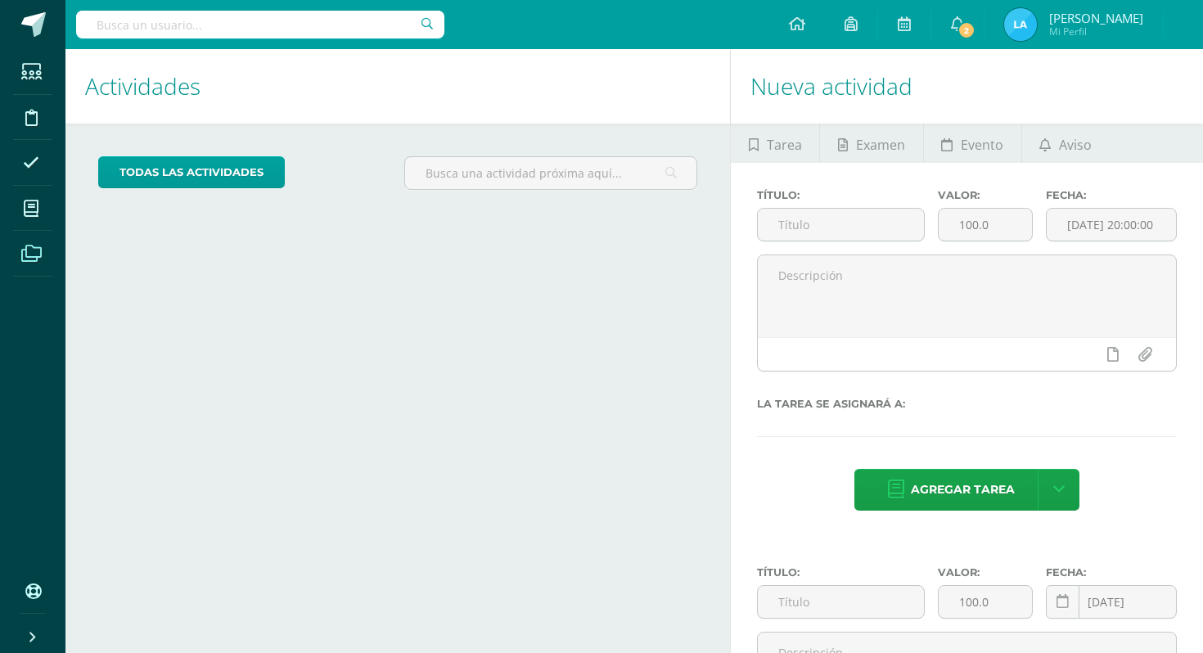
click at [30, 248] on icon at bounding box center [31, 253] width 20 height 16
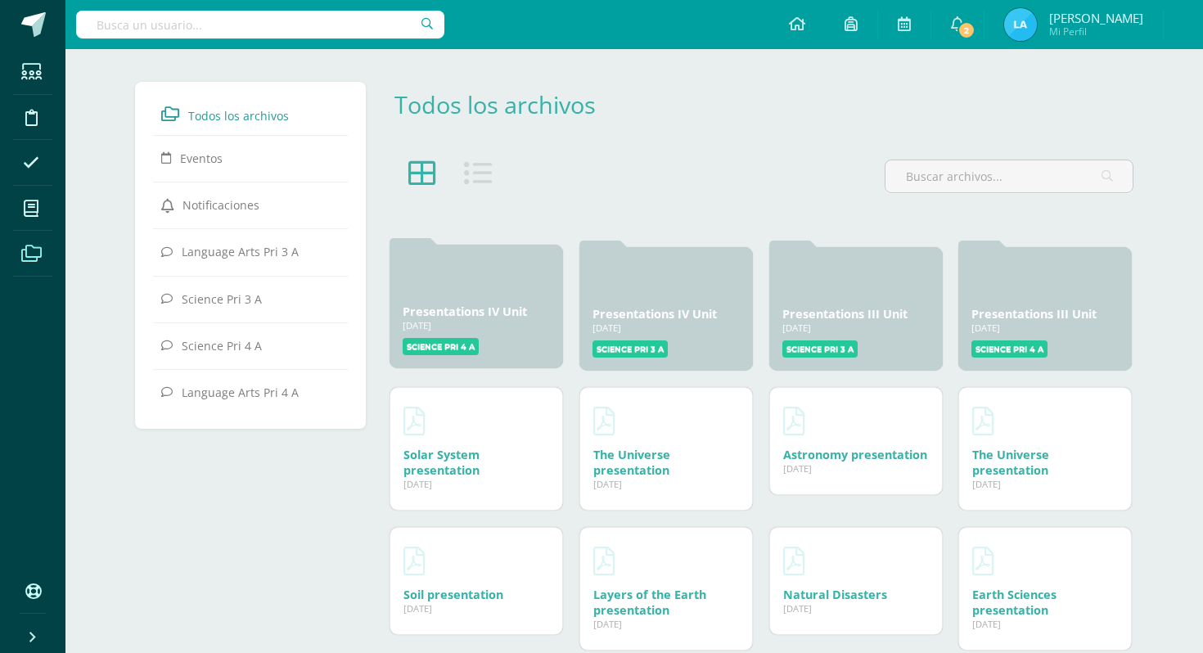
click at [477, 281] on div at bounding box center [476, 277] width 147 height 39
click at [474, 317] on link "Presentations IV Unit" at bounding box center [465, 312] width 124 height 16
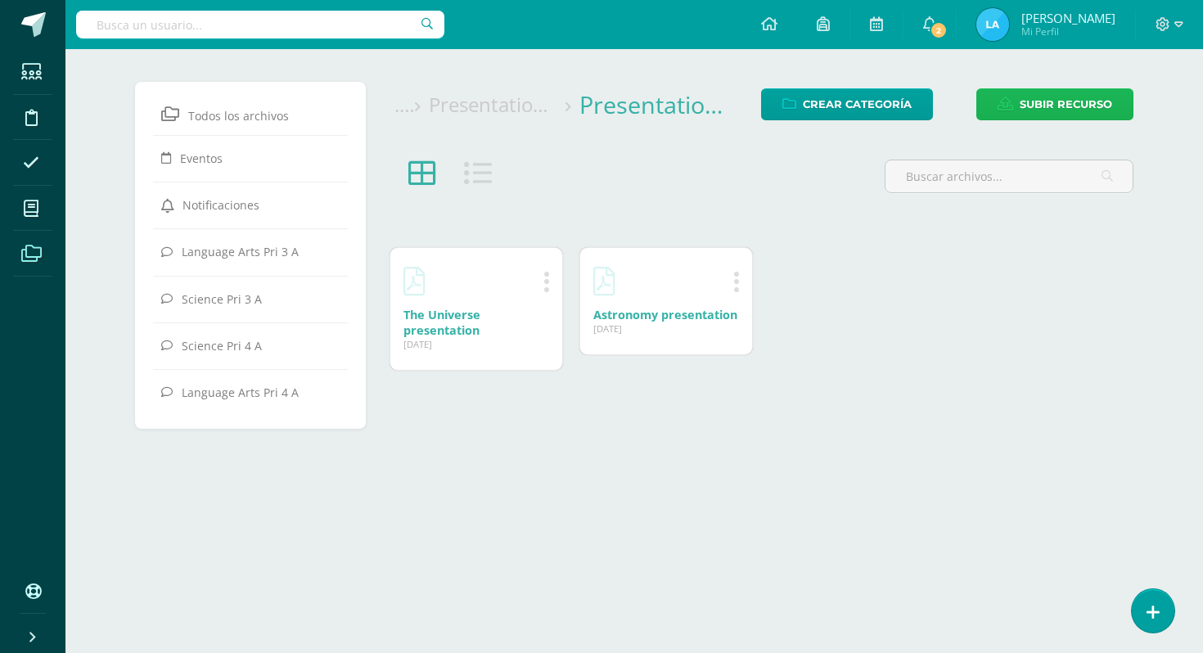
click at [1091, 97] on span "Subir recurso" at bounding box center [1065, 104] width 92 height 30
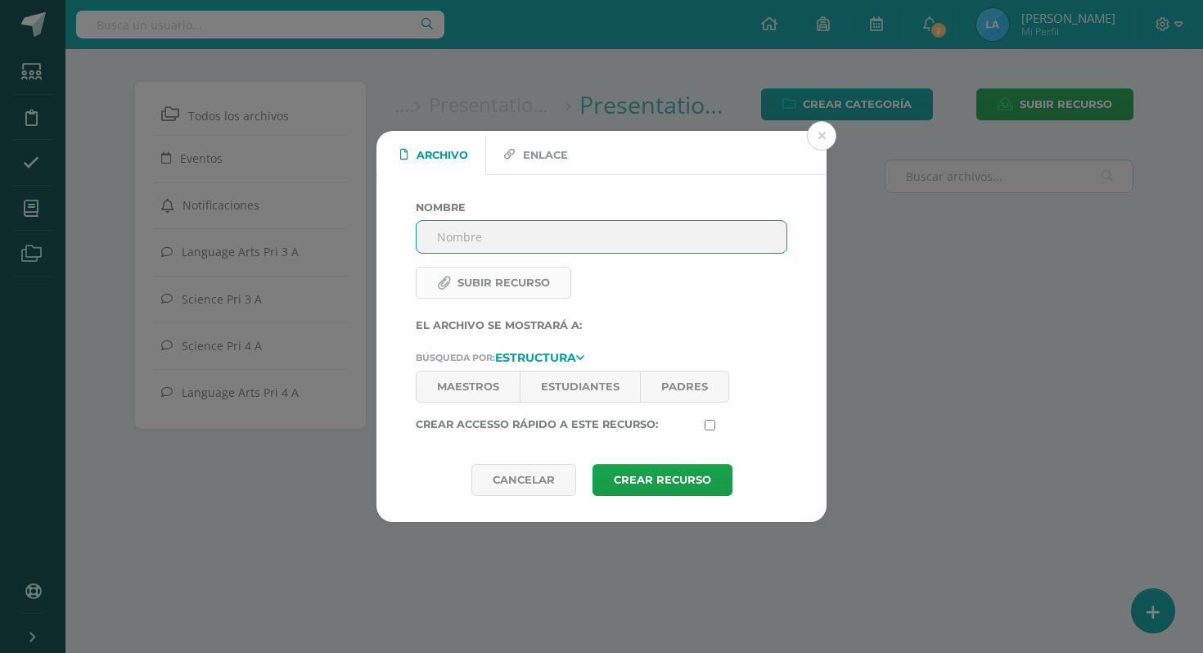
click at [527, 278] on label "Subir recurso" at bounding box center [493, 283] width 155 height 32
click at [527, 286] on input "Subir recurso" at bounding box center [527, 295] width 223 height 18
type input "C:\fakepath\Solar System .pdf"
click at [492, 232] on input "Nombre" at bounding box center [601, 237] width 370 height 32
type input "Solar System presentation"
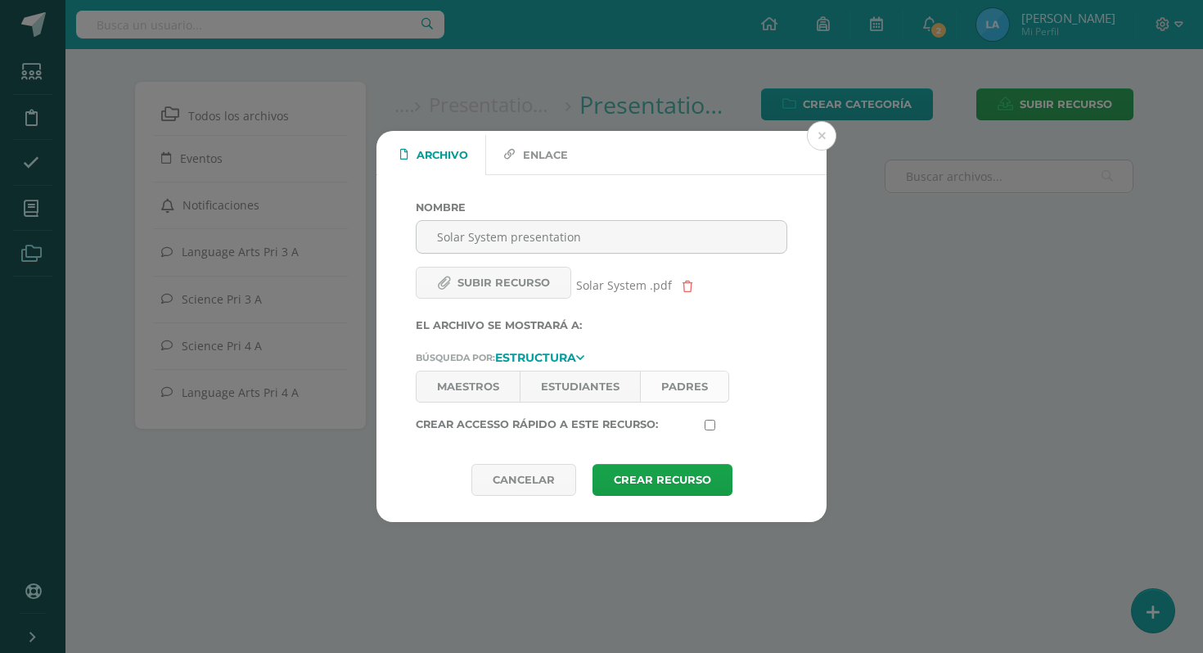
click at [671, 380] on link "Padres" at bounding box center [684, 387] width 89 height 32
click at [609, 381] on link "Estudiantes" at bounding box center [580, 387] width 120 height 32
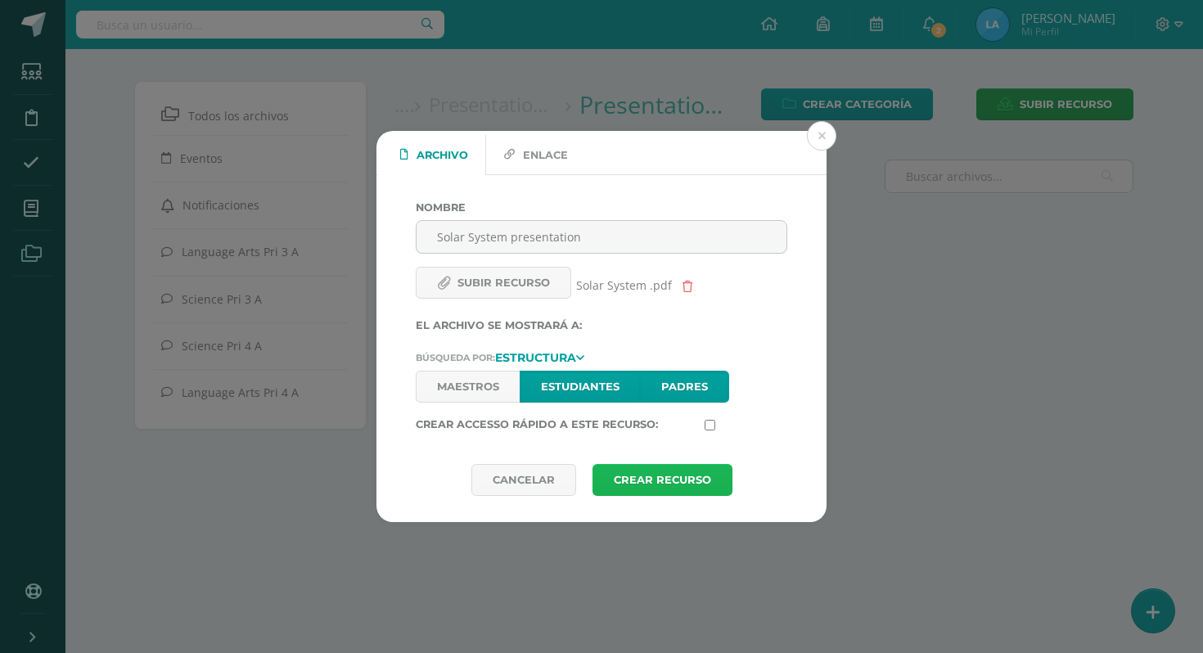
click at [664, 486] on button "Crear Recurso" at bounding box center [662, 480] width 140 height 32
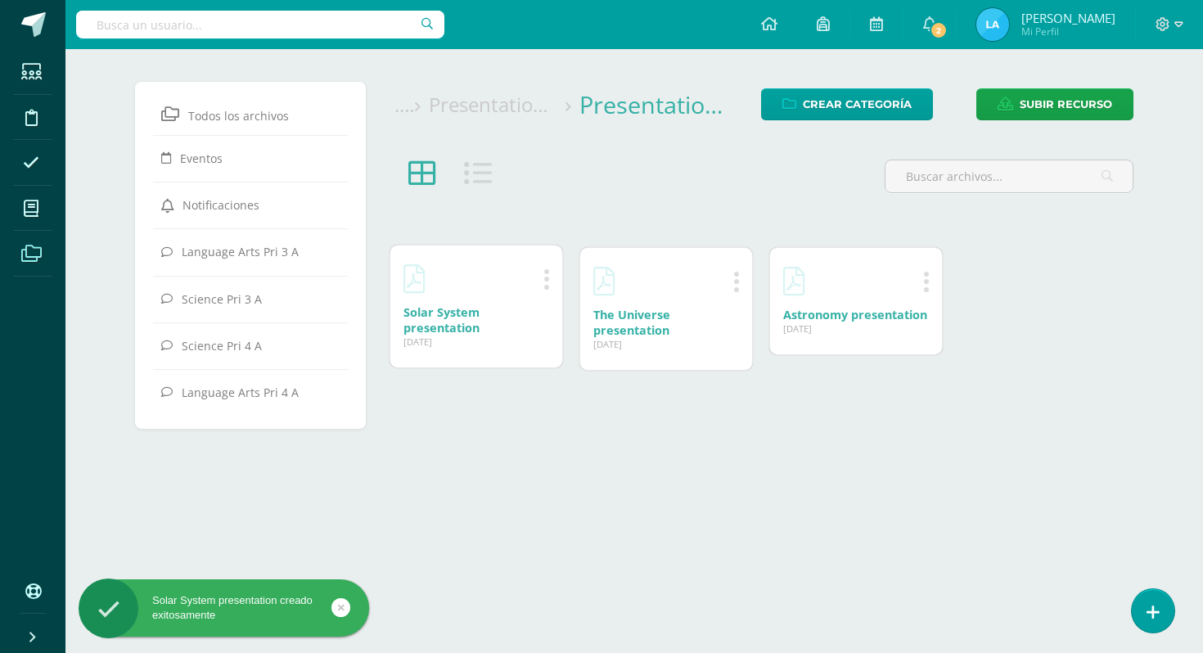
click at [461, 298] on div "Editar Eliminar Solar System presentation [DATE] [DATE] Creado por: [PERSON_NAM…" at bounding box center [476, 306] width 172 height 122
click at [457, 317] on link "Solar System presentation" at bounding box center [441, 319] width 76 height 31
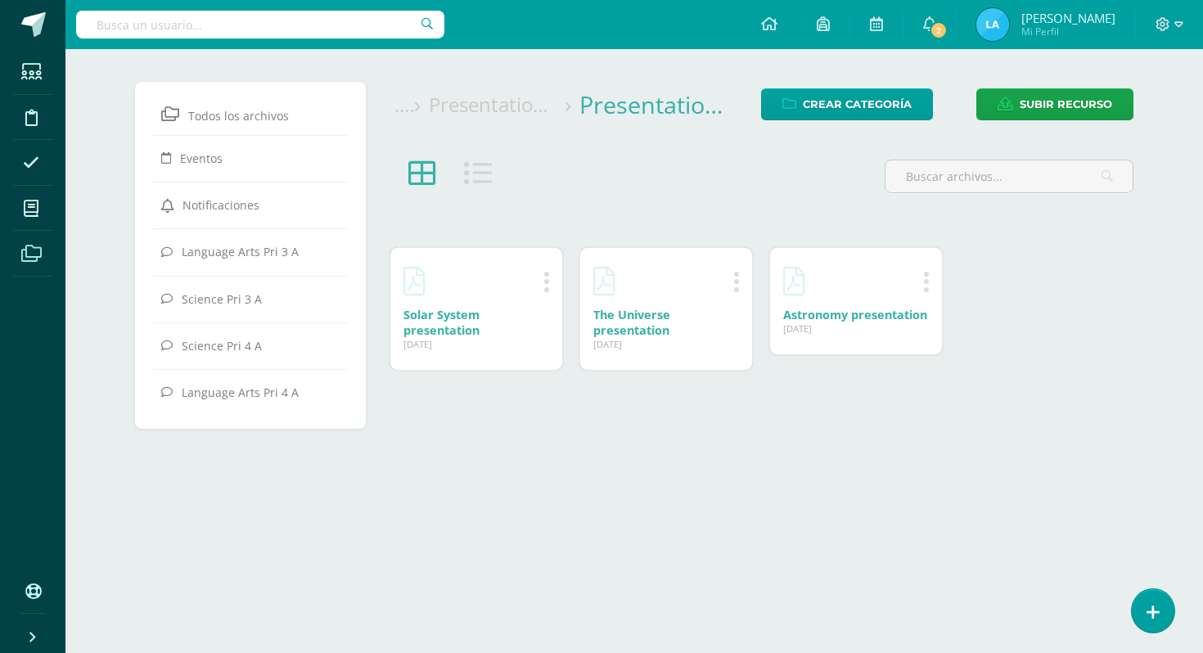
click at [972, 418] on div "Presentations IV Unit Presentations IV Unit ... Crear Categoría Subir recurso A…" at bounding box center [760, 262] width 758 height 360
